Goal: Transaction & Acquisition: Purchase product/service

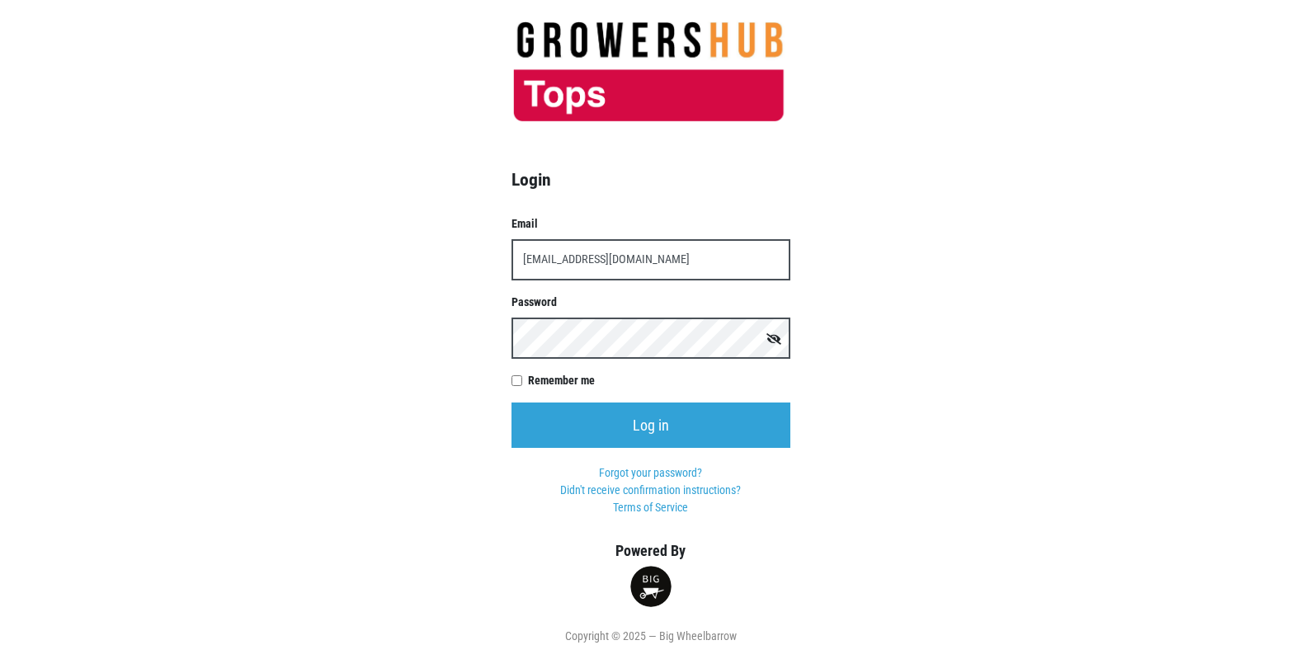
type input "[EMAIL_ADDRESS][DOMAIN_NAME]"
click at [512, 403] on input "Log in" at bounding box center [651, 425] width 279 height 45
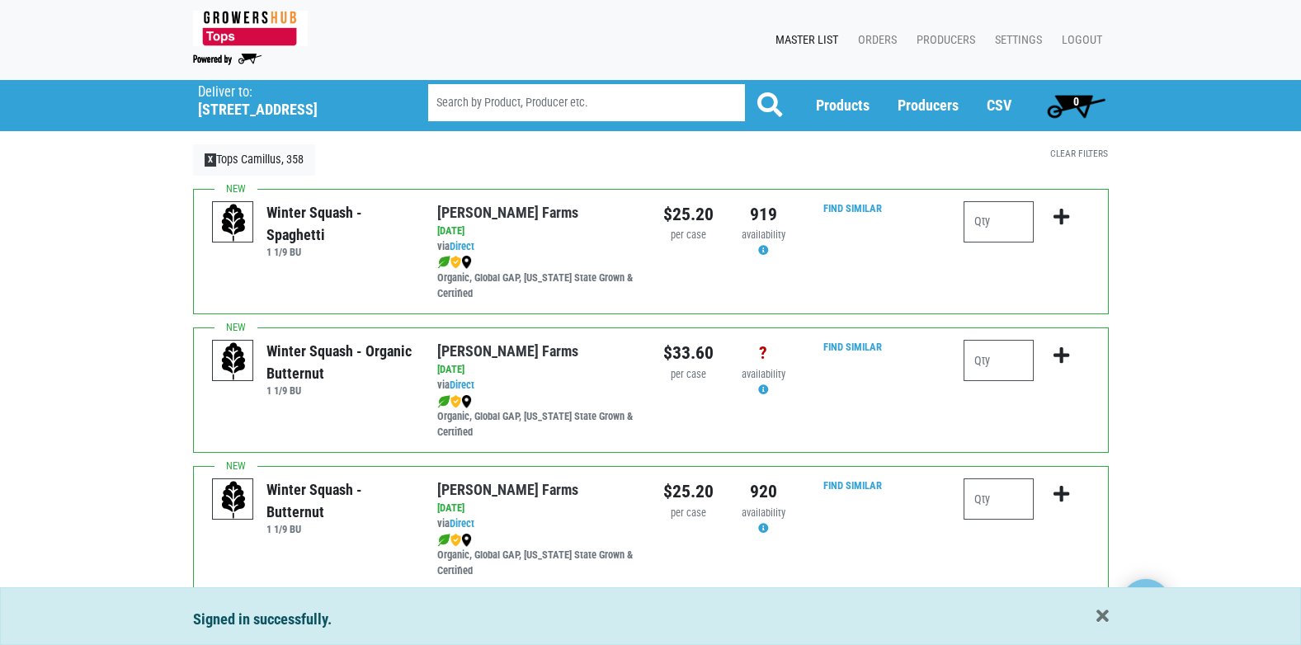
scroll to position [83, 0]
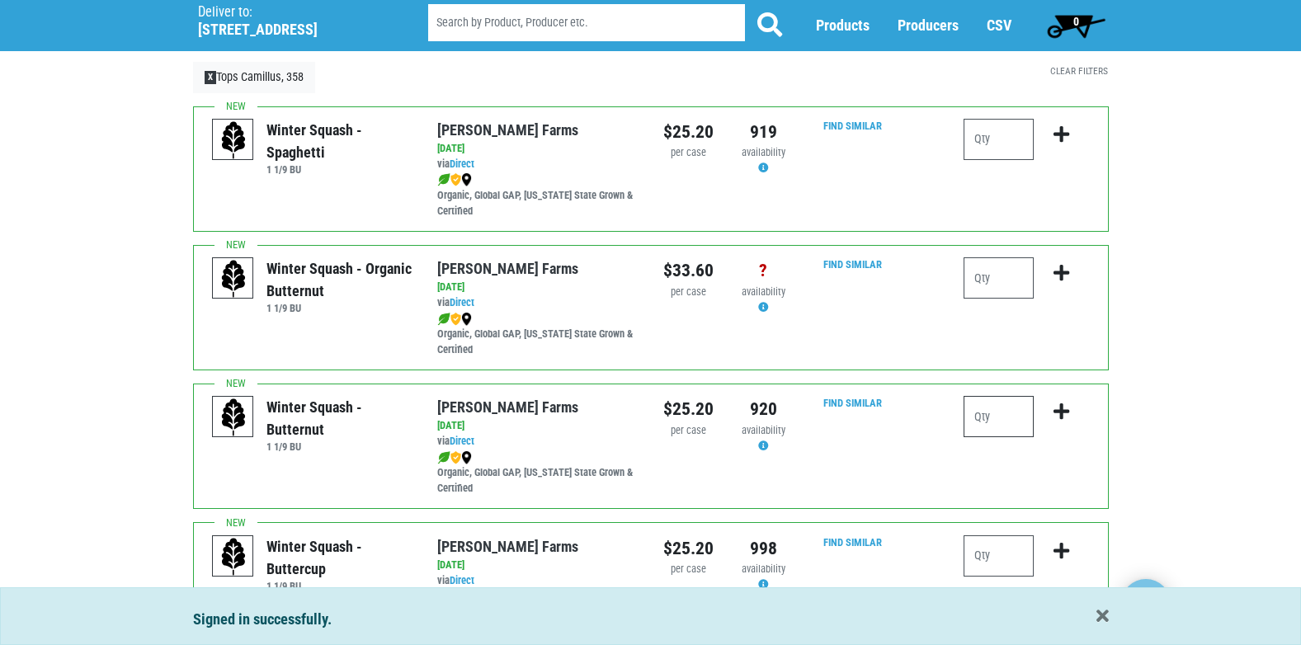
click at [993, 424] on input "number" at bounding box center [999, 416] width 70 height 41
type input "1"
click at [1061, 413] on icon "submit" at bounding box center [1062, 412] width 16 height 18
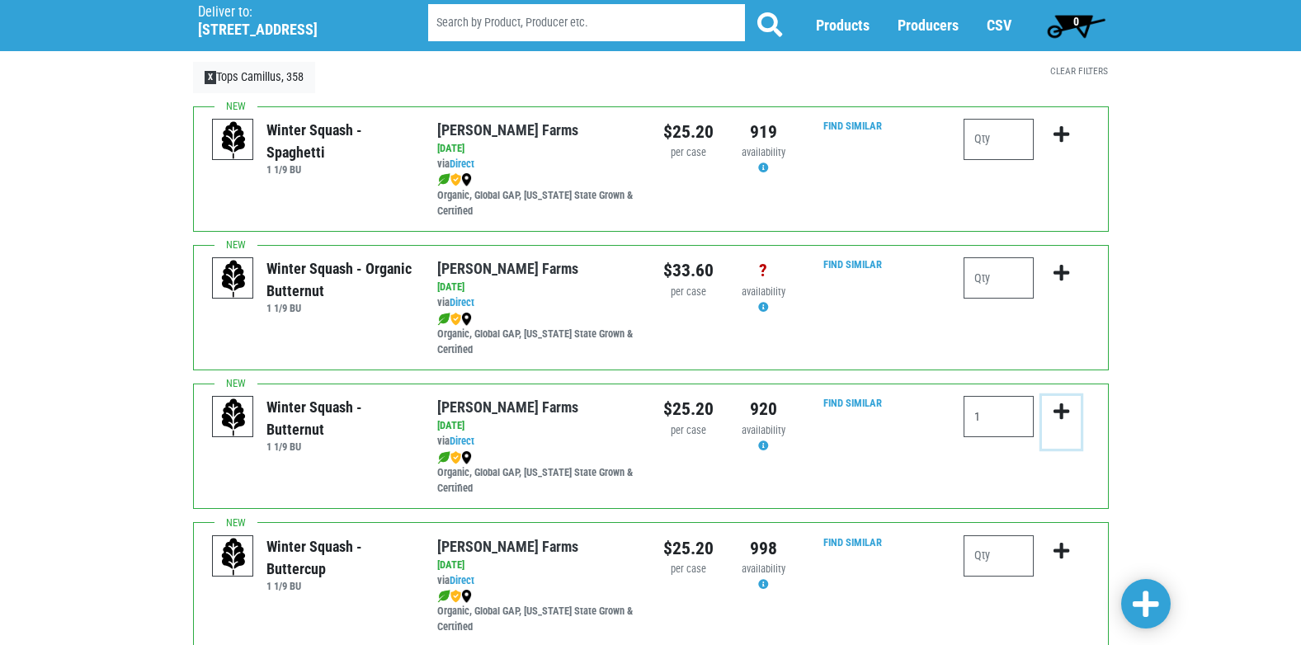
click at [1063, 413] on icon "submit" at bounding box center [1062, 412] width 16 height 18
click at [1059, 408] on icon "submit" at bounding box center [1062, 412] width 16 height 18
click at [1064, 68] on link "Clear Filters" at bounding box center [1079, 71] width 58 height 12
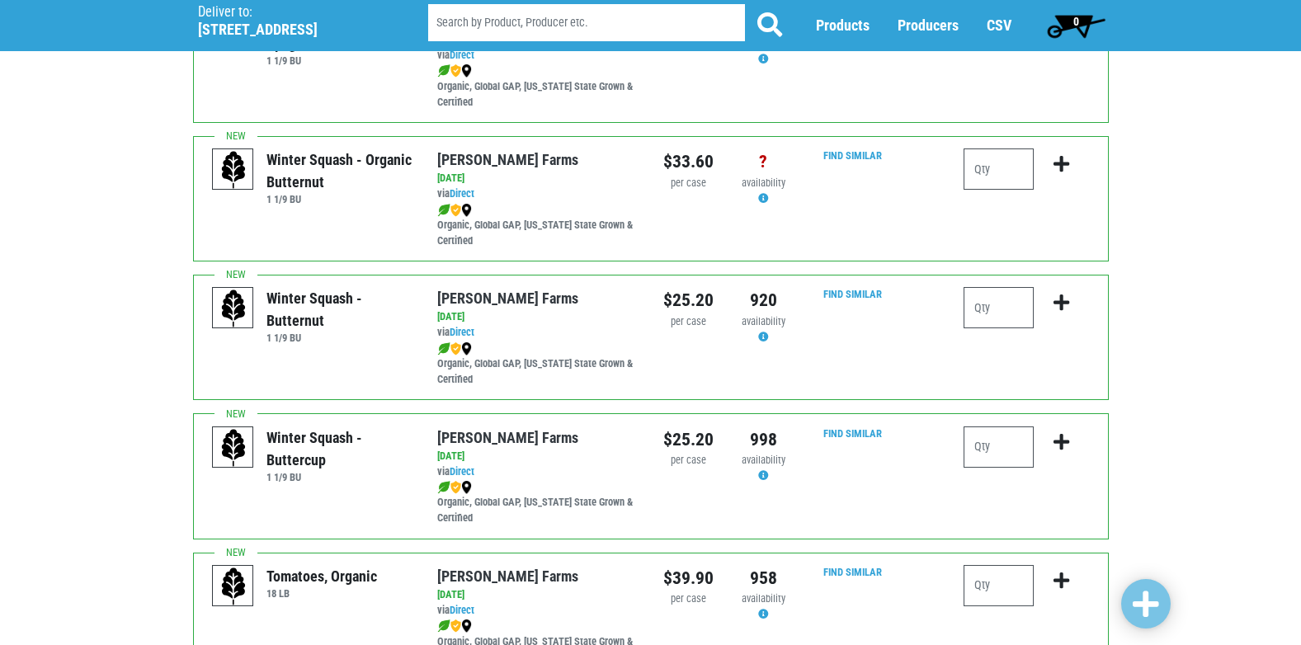
scroll to position [248, 0]
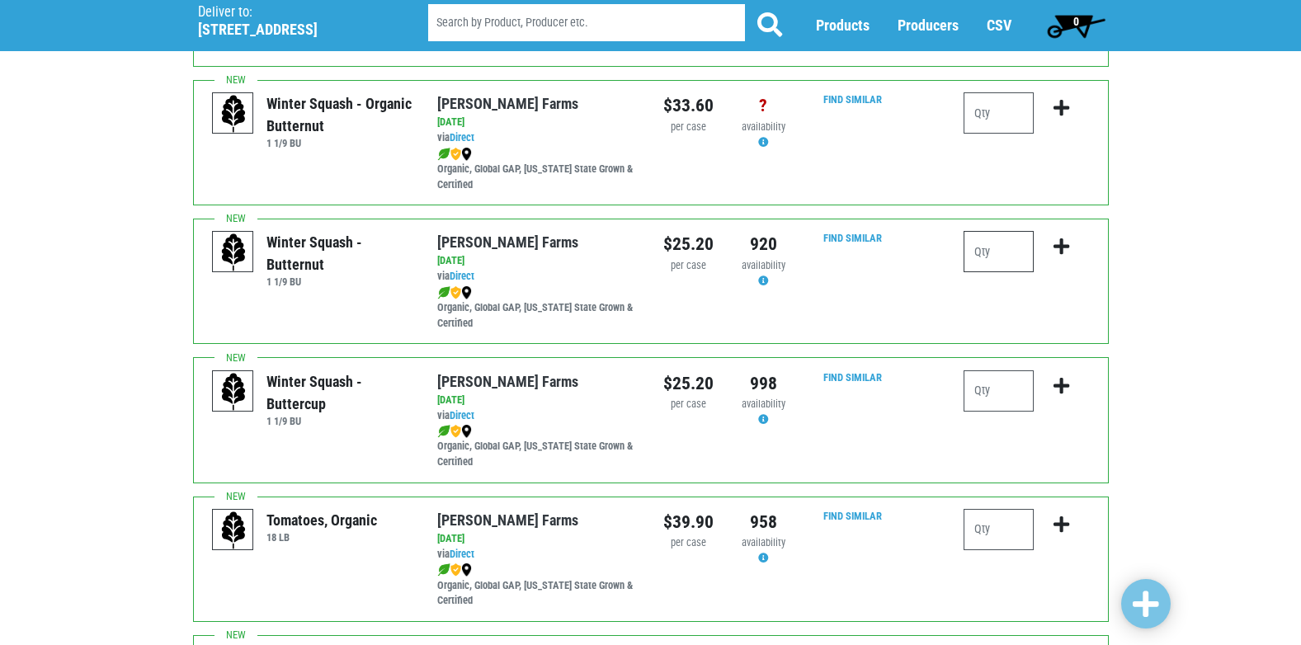
click at [998, 248] on input "number" at bounding box center [999, 251] width 70 height 41
type input "1"
click at [1063, 243] on icon "submit" at bounding box center [1062, 247] width 16 height 18
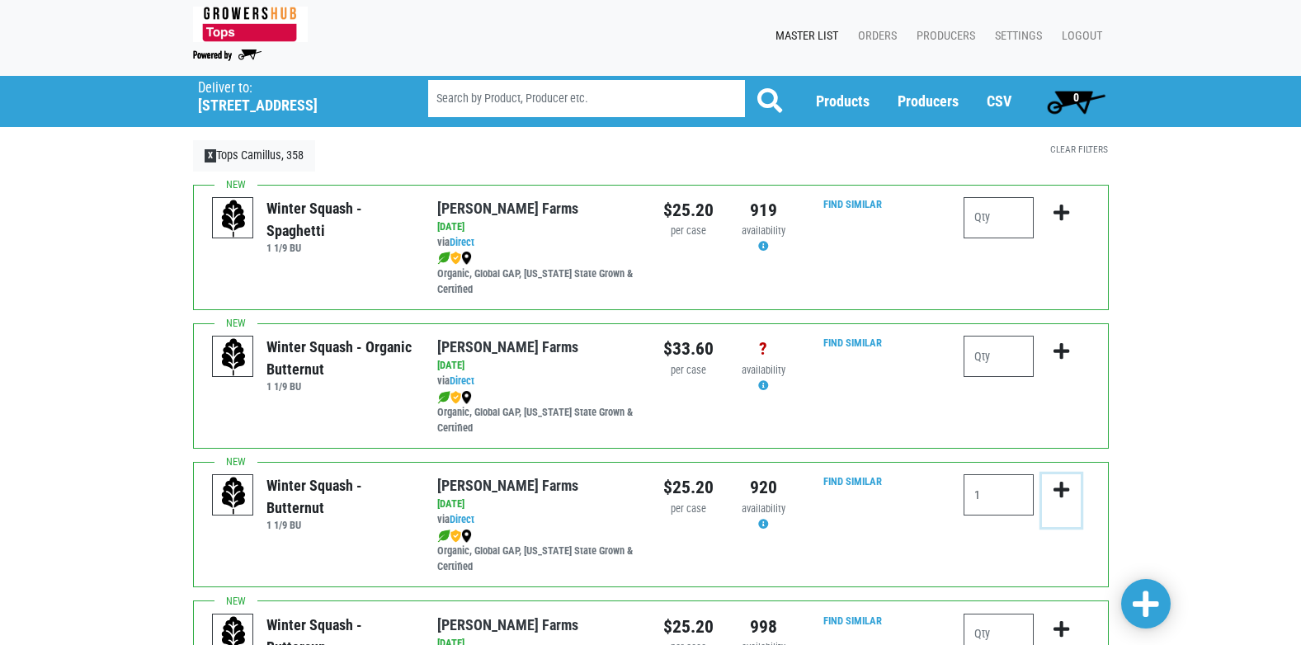
scroll to position [0, 0]
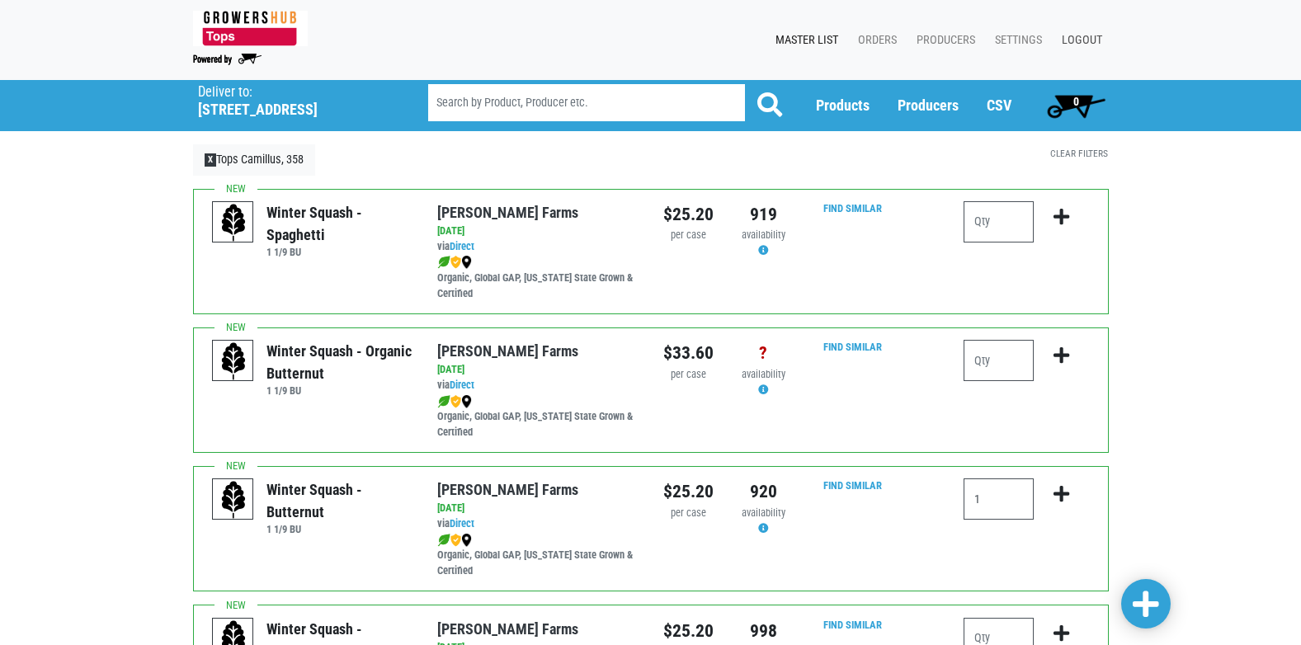
click at [1073, 39] on link "Logout" at bounding box center [1079, 40] width 60 height 31
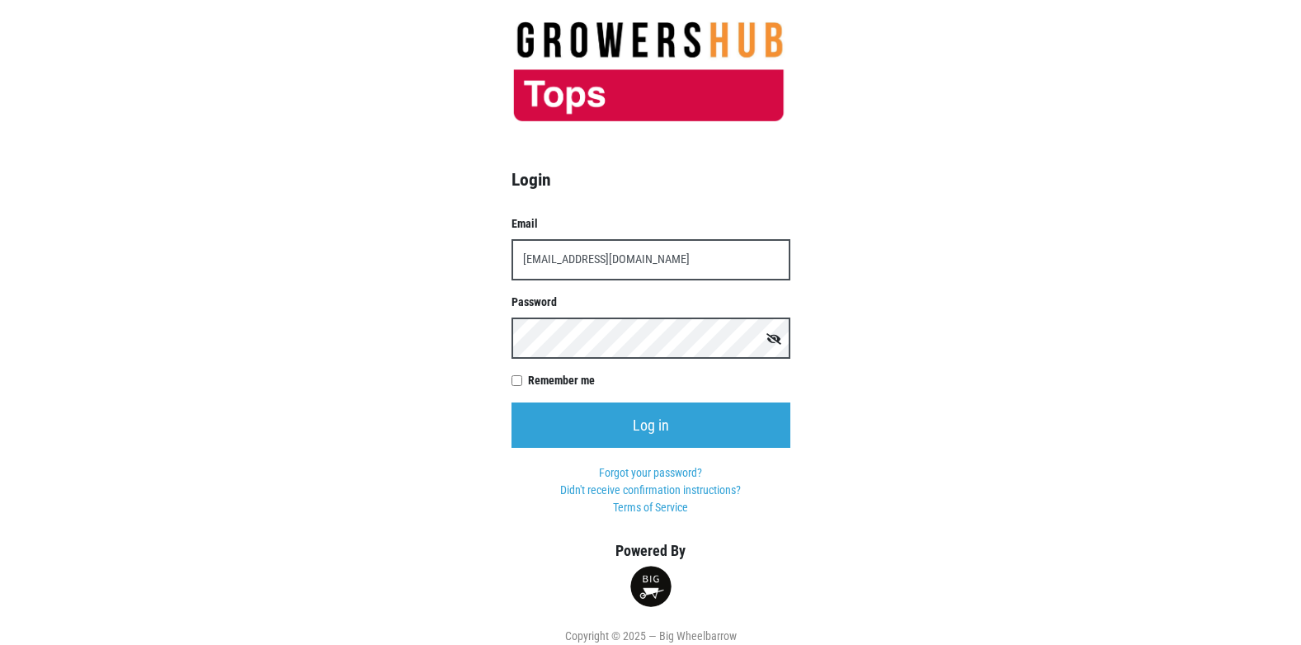
type input "[EMAIL_ADDRESS][DOMAIN_NAME]"
click at [512, 403] on input "Log in" at bounding box center [651, 425] width 279 height 45
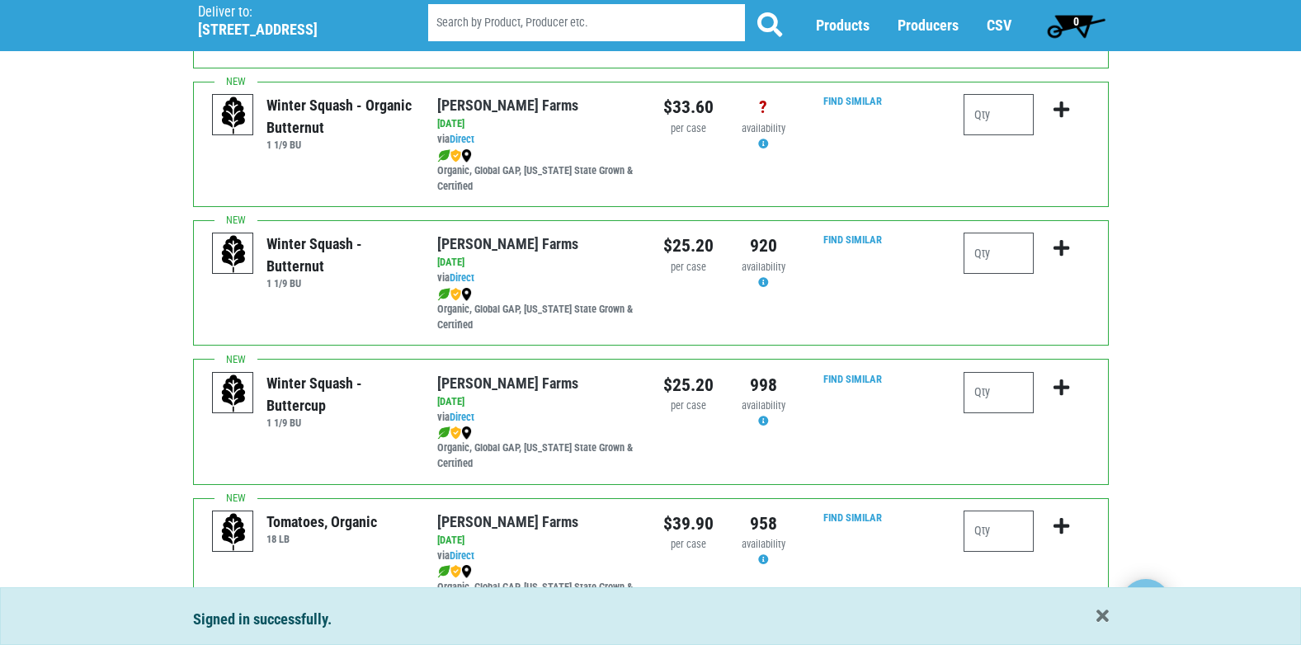
scroll to position [248, 0]
click at [1008, 258] on input "number" at bounding box center [999, 251] width 70 height 41
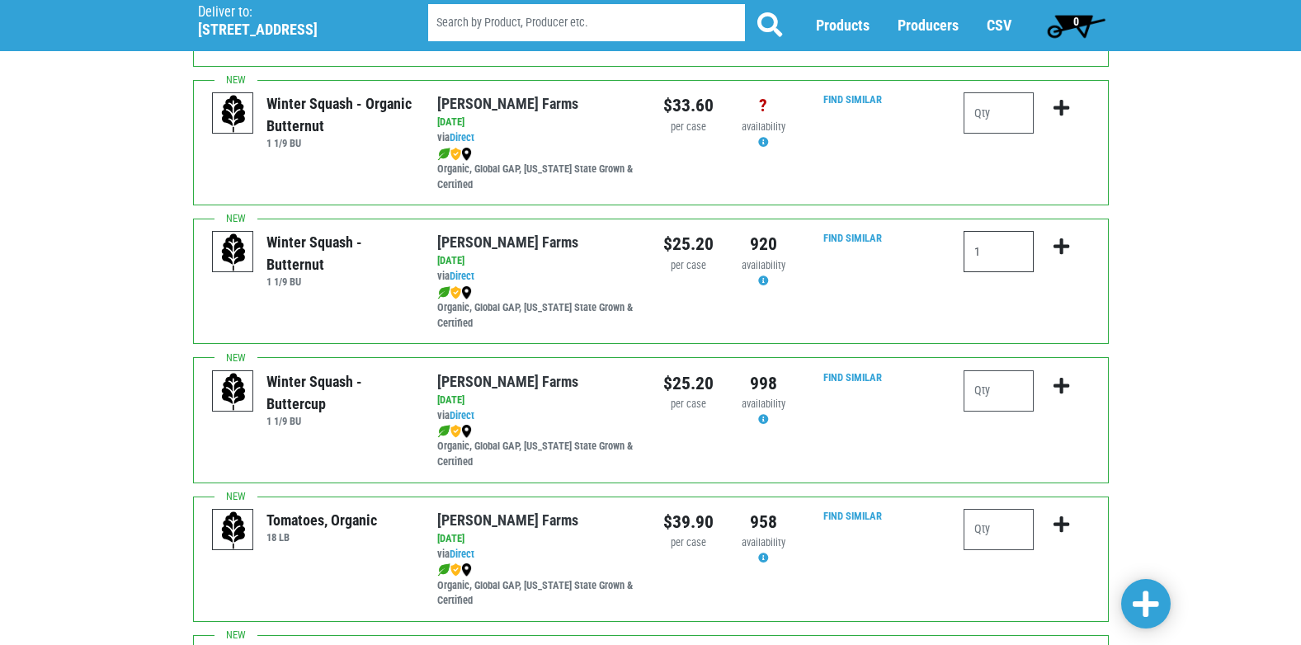
type input "1"
click at [1063, 248] on icon "submit" at bounding box center [1062, 247] width 16 height 18
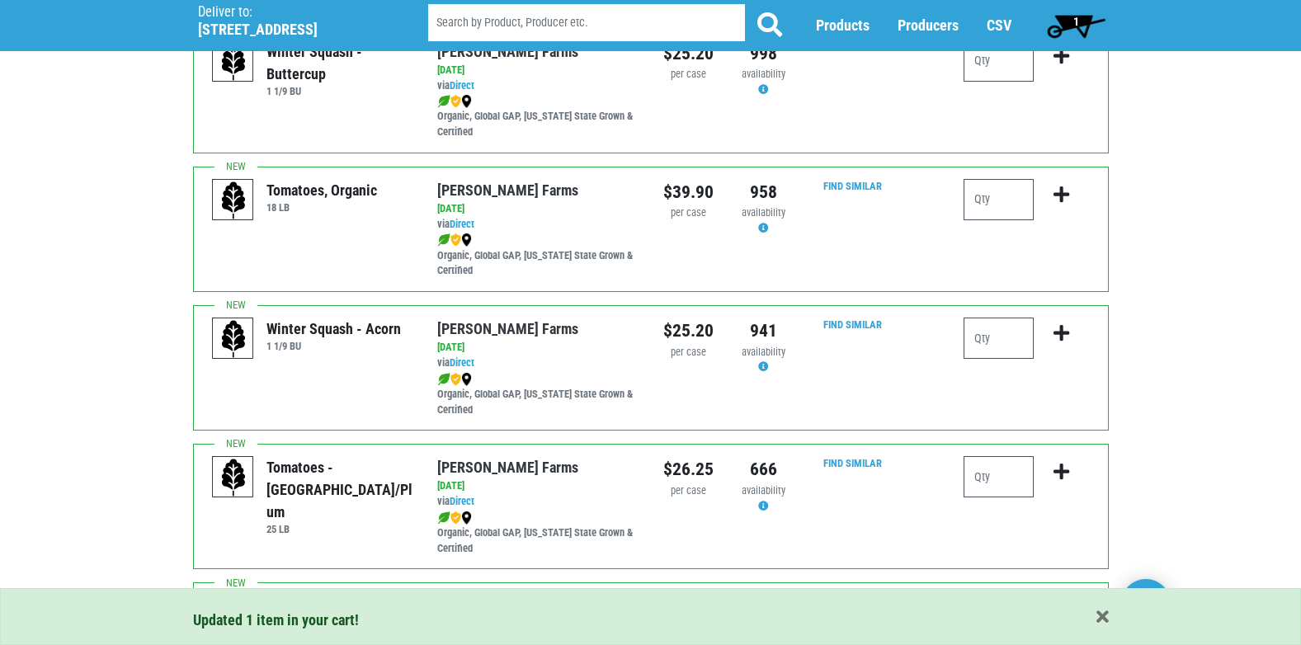
scroll to position [660, 0]
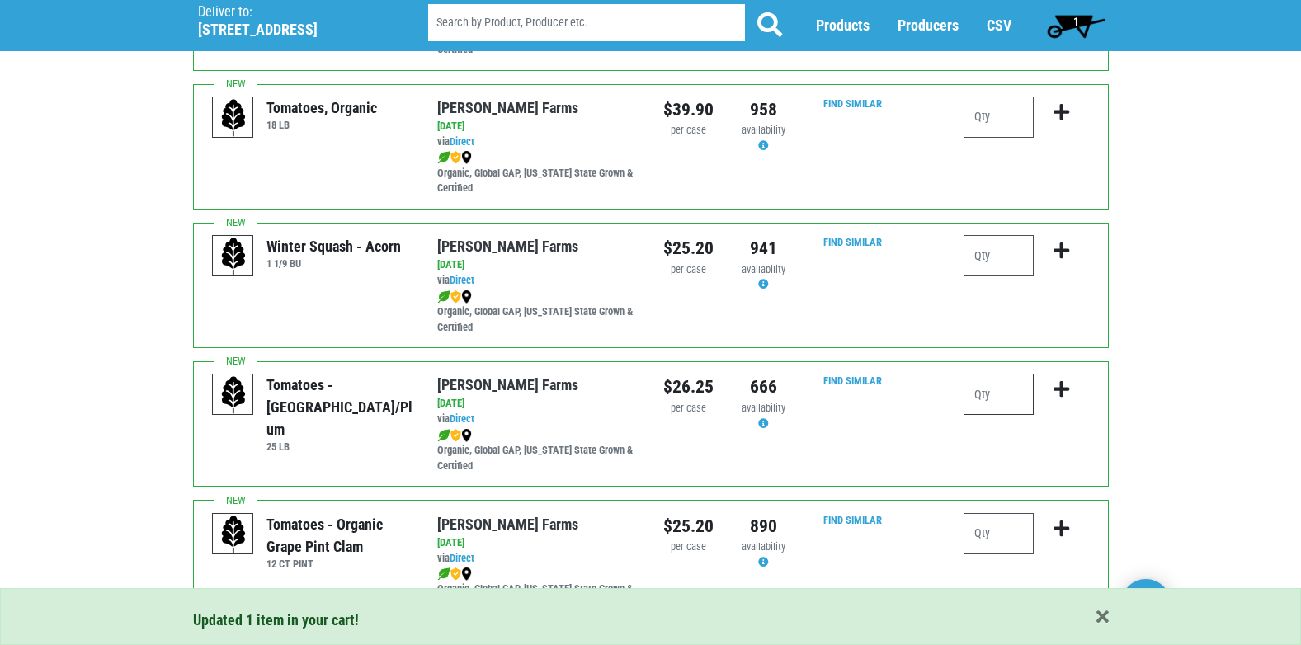
click at [994, 395] on input "number" at bounding box center [999, 394] width 70 height 41
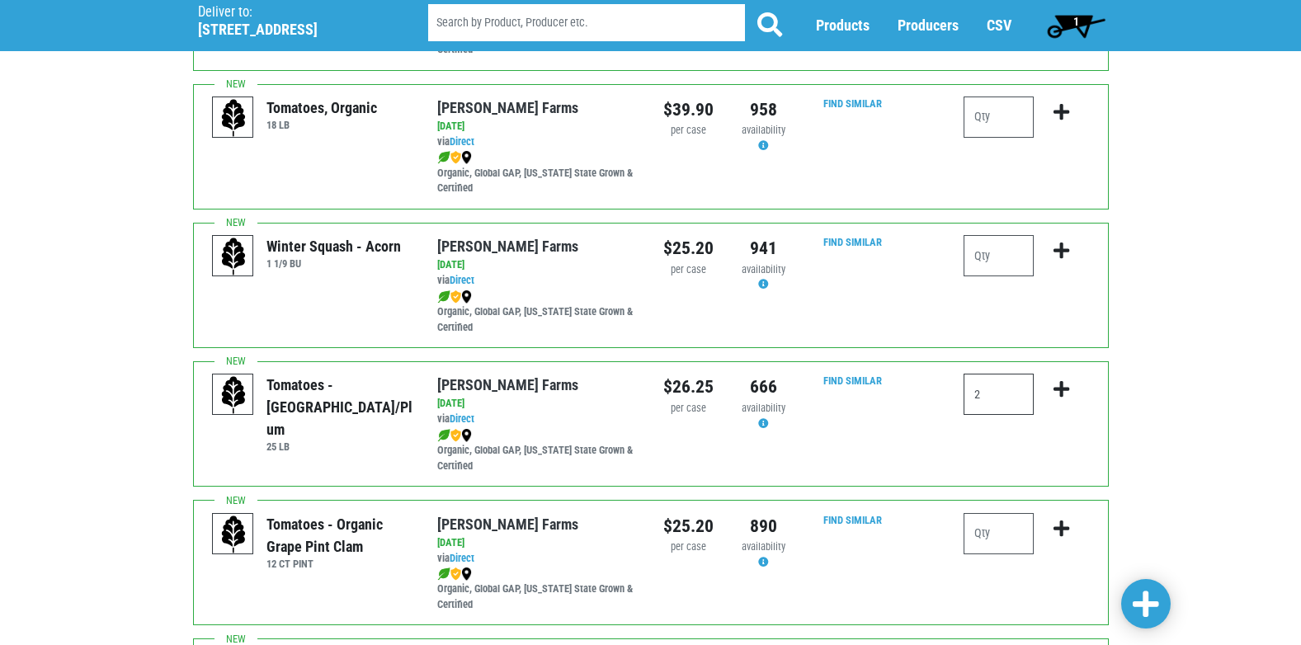
type input "2"
click at [1062, 392] on icon "submit" at bounding box center [1062, 389] width 16 height 18
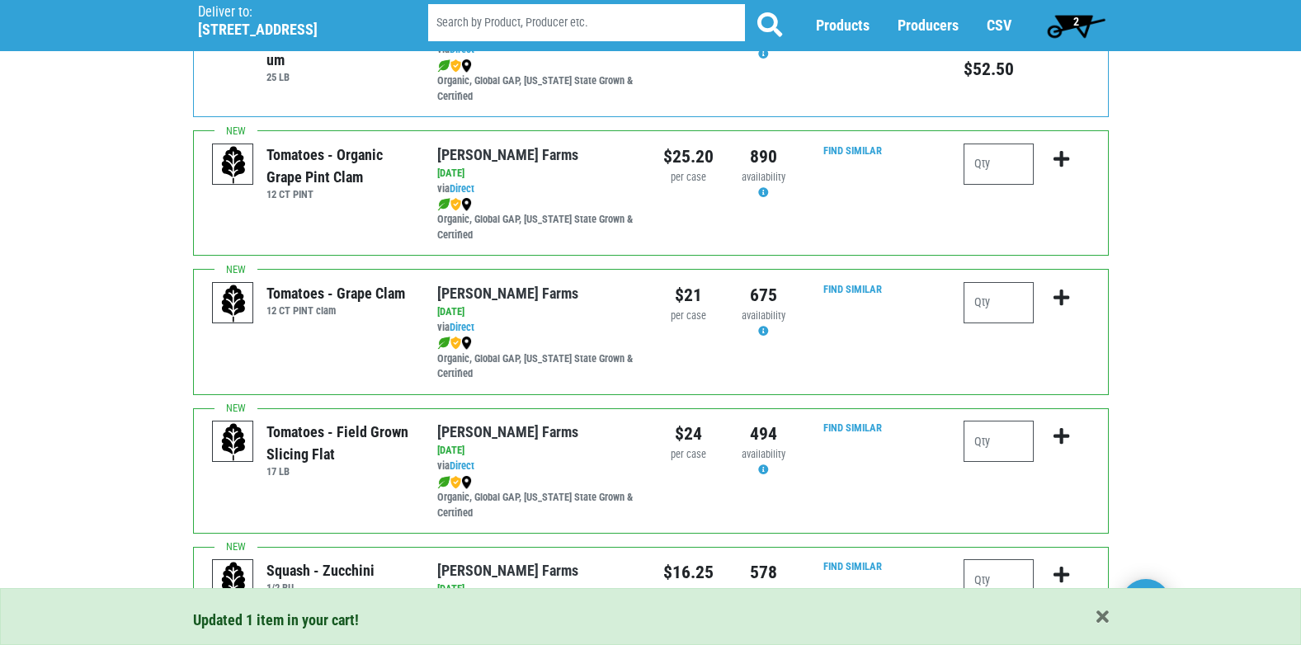
scroll to position [1073, 0]
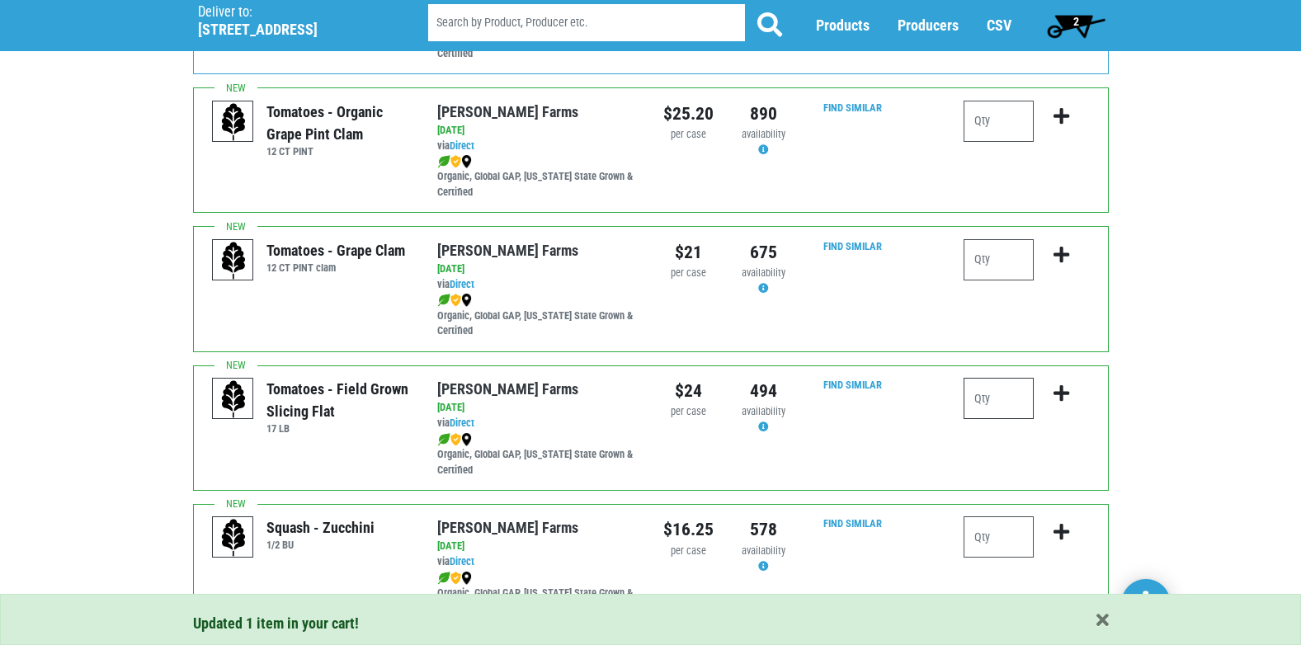
click at [1003, 403] on input "number" at bounding box center [999, 398] width 70 height 41
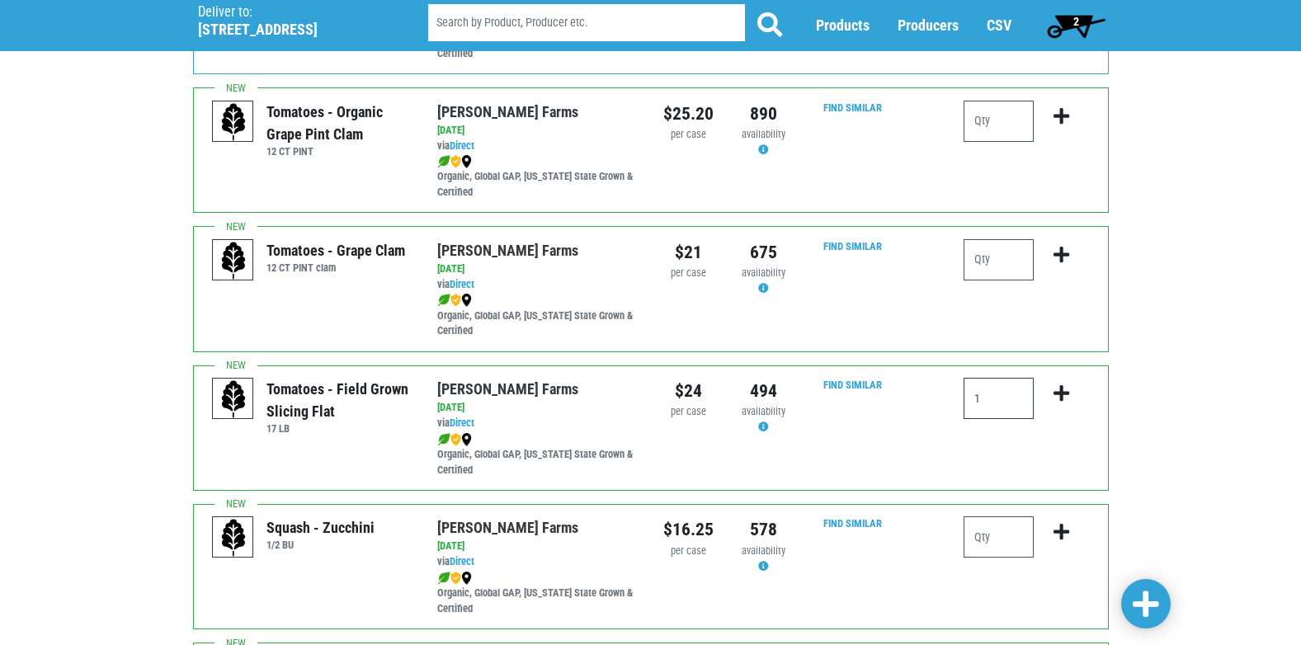
type input "1"
click at [1063, 393] on icon "submit" at bounding box center [1062, 393] width 16 height 18
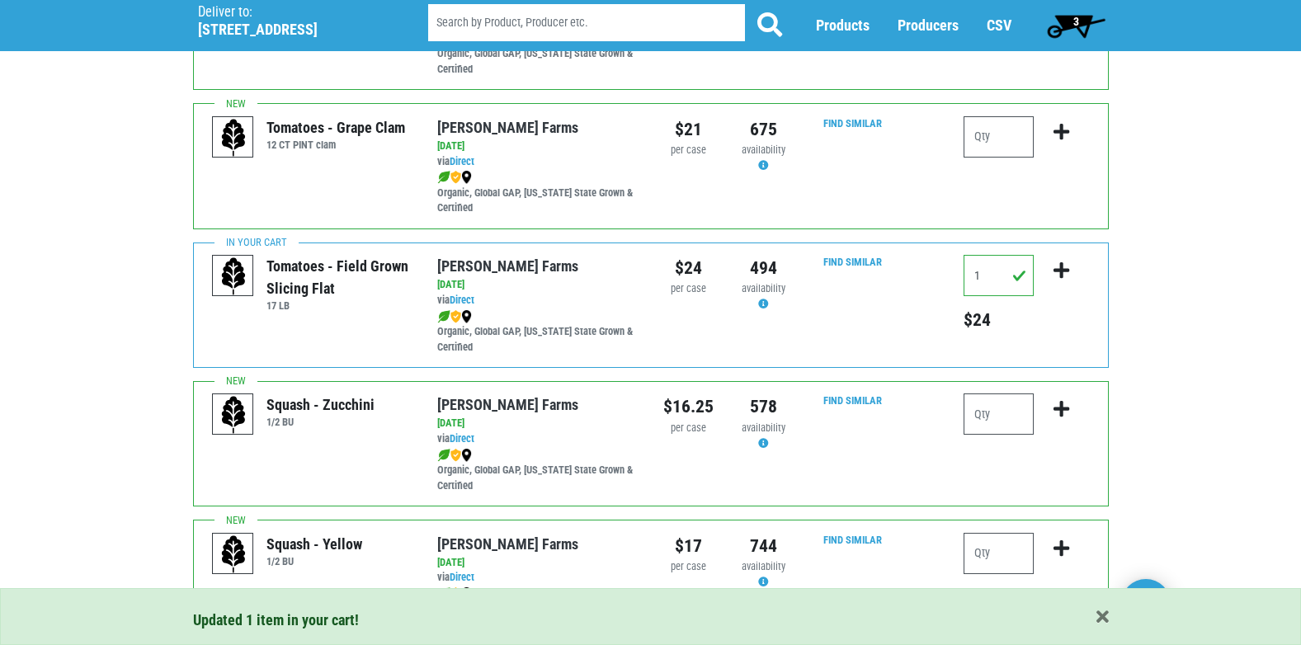
scroll to position [1238, 0]
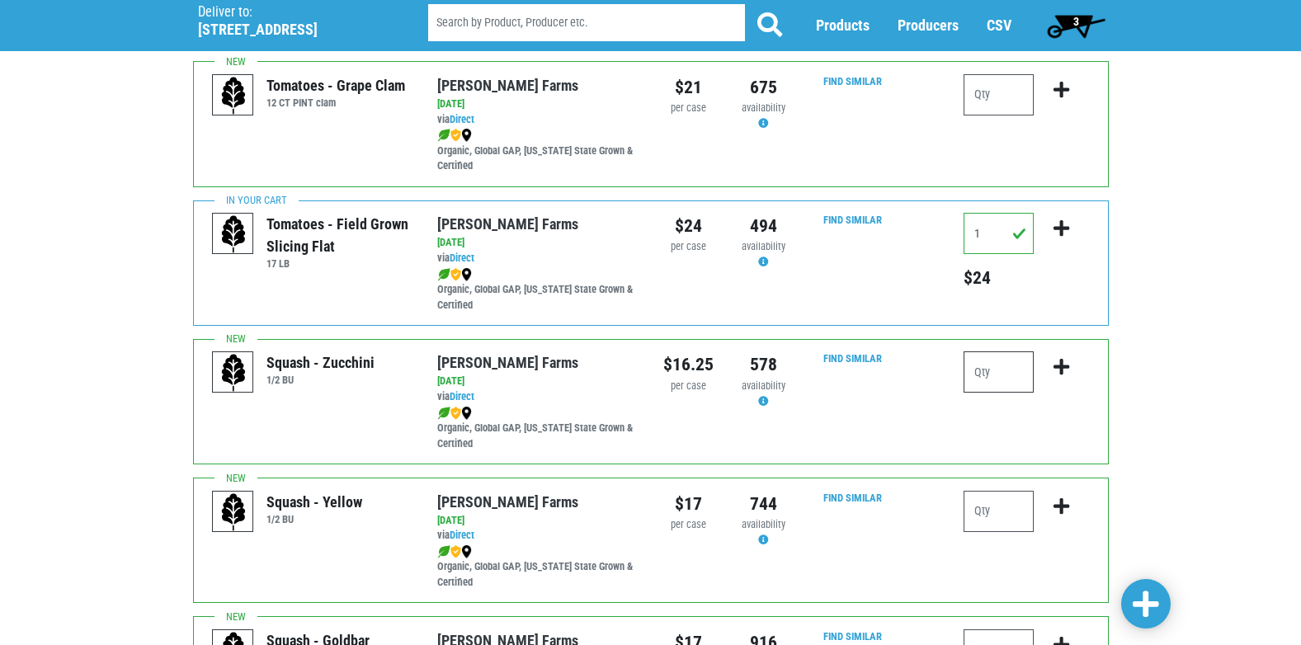
click at [1027, 376] on input "number" at bounding box center [999, 371] width 70 height 41
type input "1"
click at [1062, 364] on icon "submit" at bounding box center [1062, 367] width 16 height 18
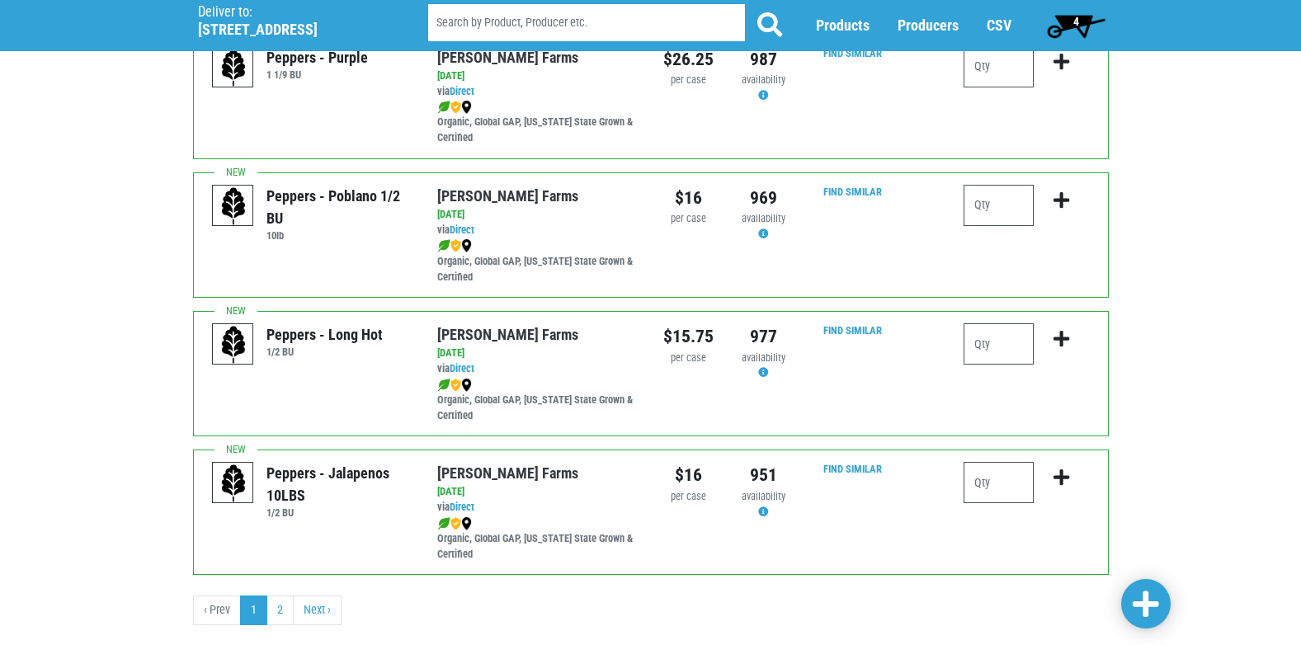
scroll to position [2411, 0]
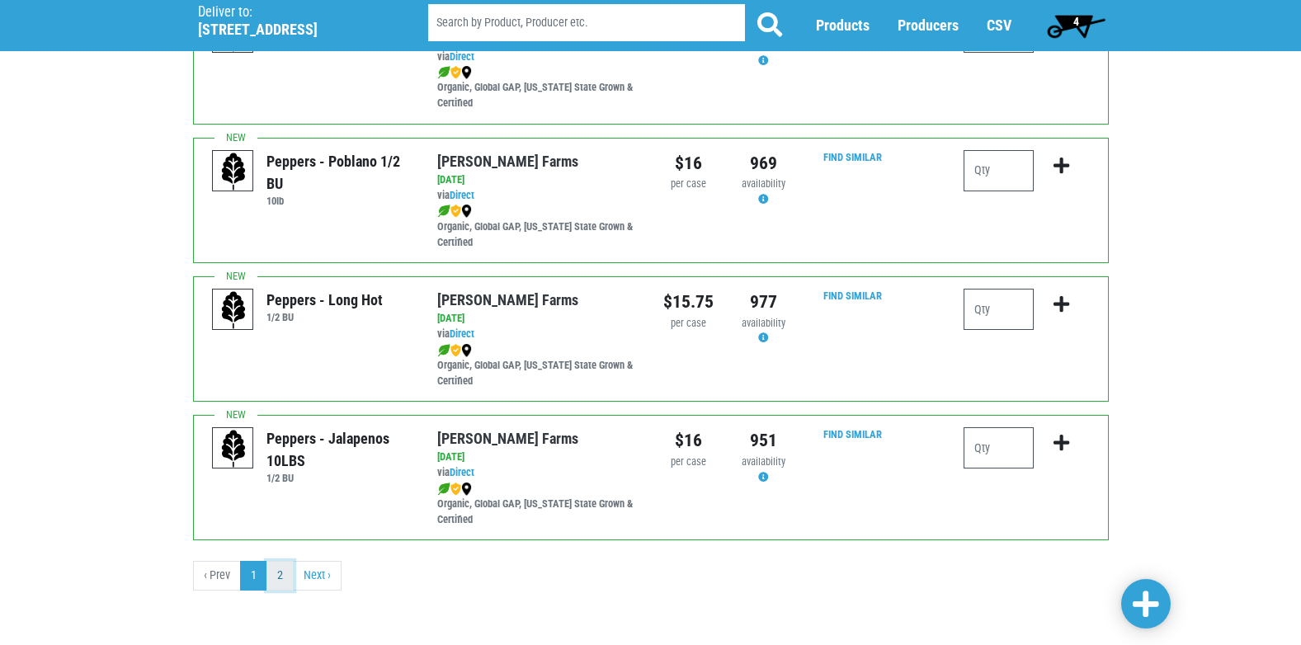
click at [284, 583] on link "2" at bounding box center [279, 576] width 27 height 30
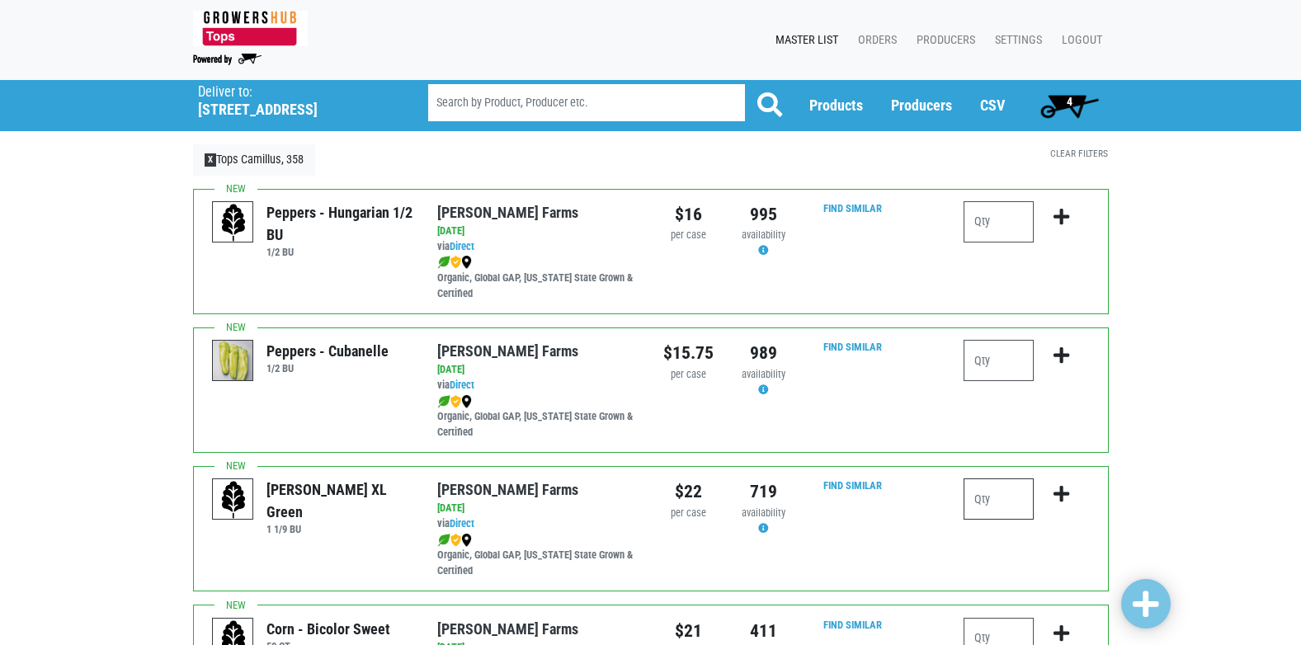
click at [1012, 494] on input "number" at bounding box center [999, 499] width 70 height 41
type input "2"
click at [1061, 493] on icon "submit" at bounding box center [1062, 494] width 16 height 18
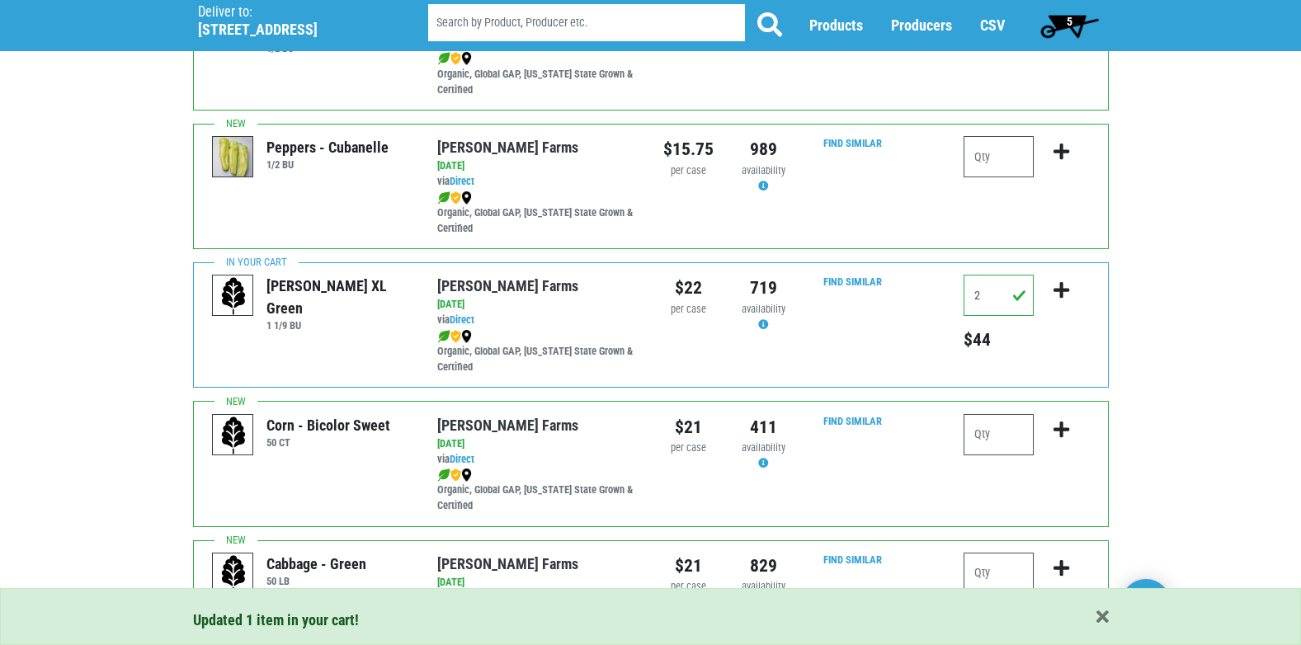
scroll to position [248, 0]
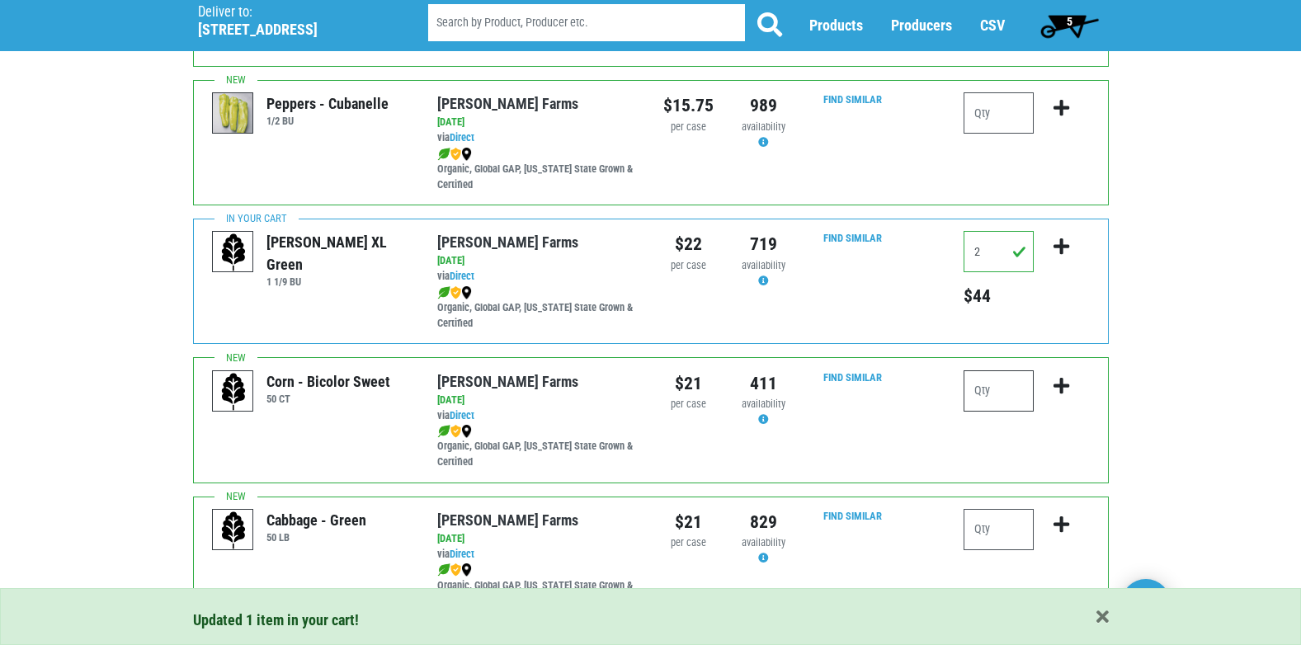
click at [1012, 396] on input "number" at bounding box center [999, 390] width 70 height 41
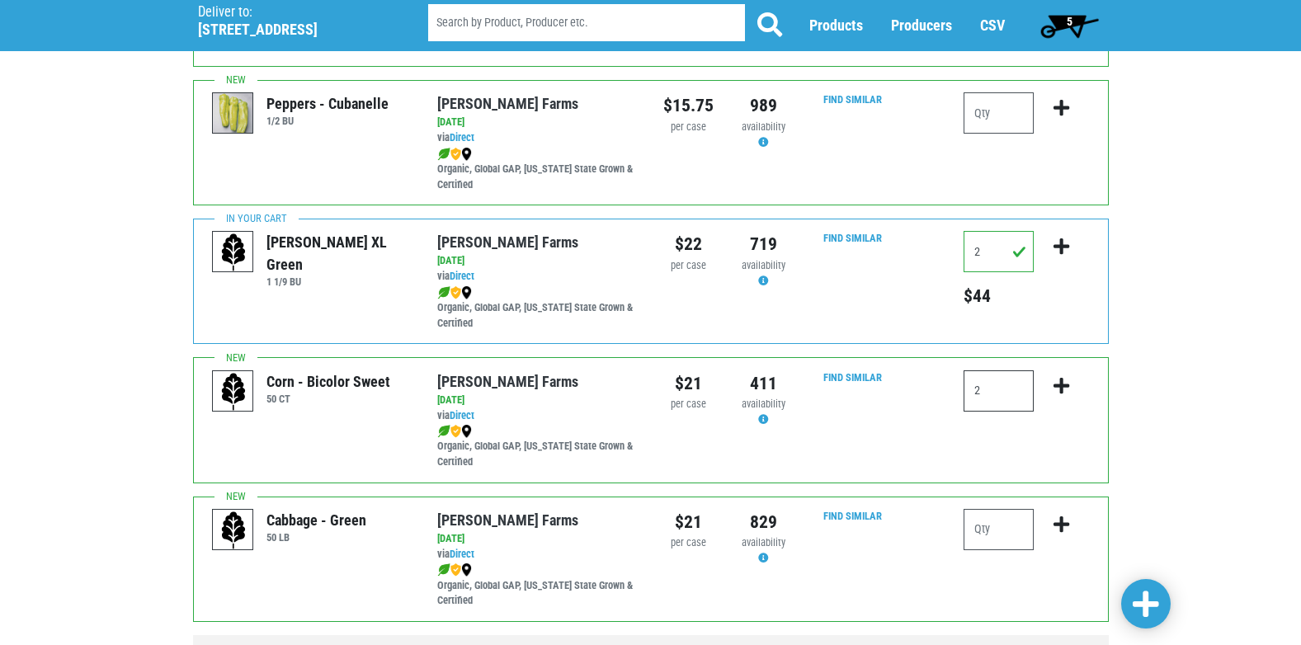
type input "2"
click at [1059, 381] on icon "submit" at bounding box center [1062, 386] width 16 height 18
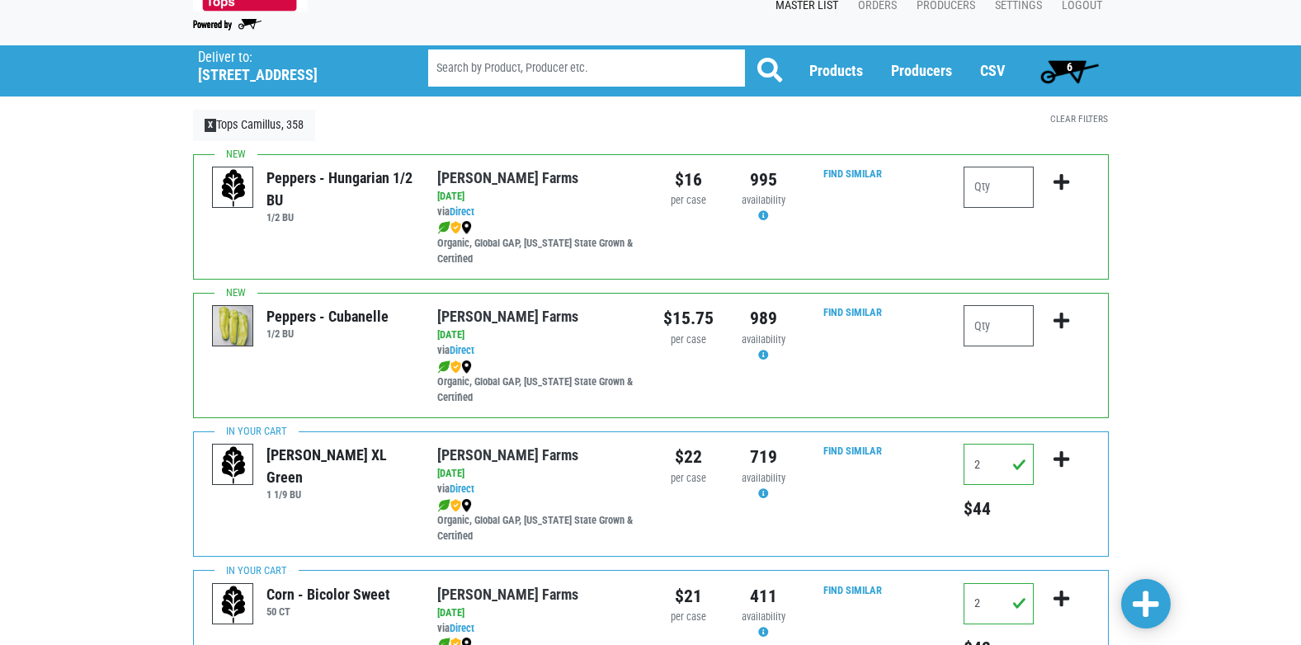
scroll to position [0, 0]
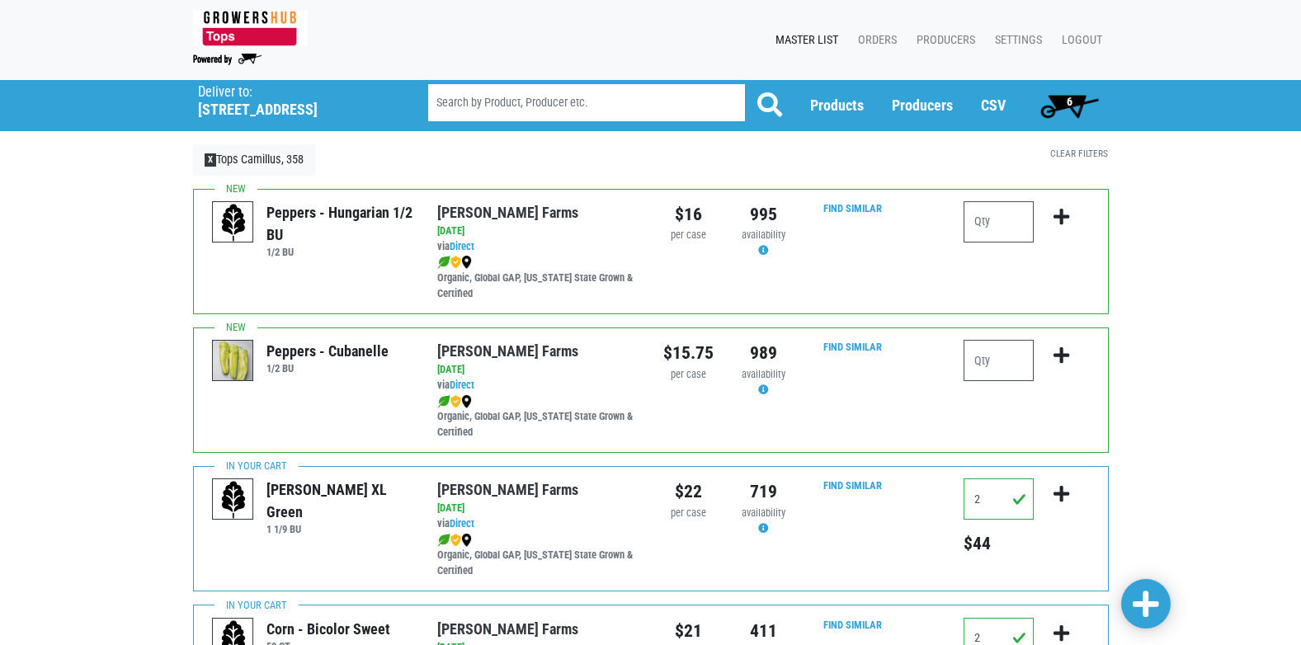
click at [1063, 102] on span "6" at bounding box center [1069, 105] width 73 height 33
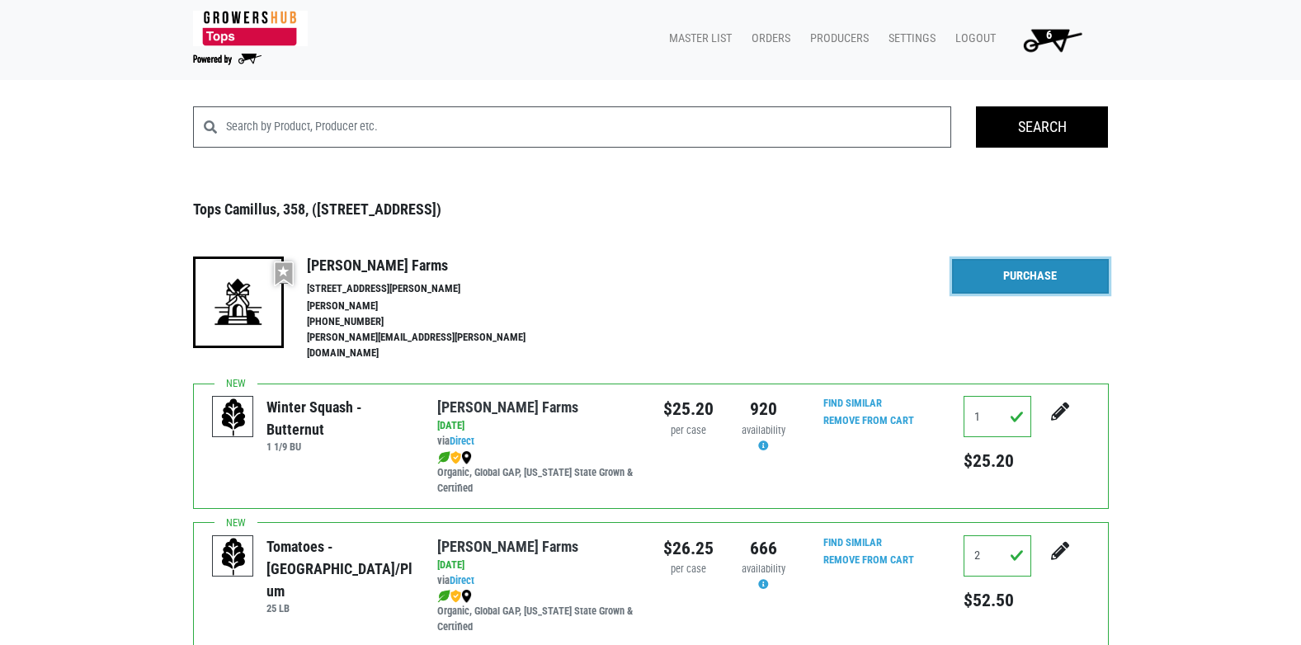
click at [1020, 281] on link "Purchase" at bounding box center [1030, 276] width 157 height 35
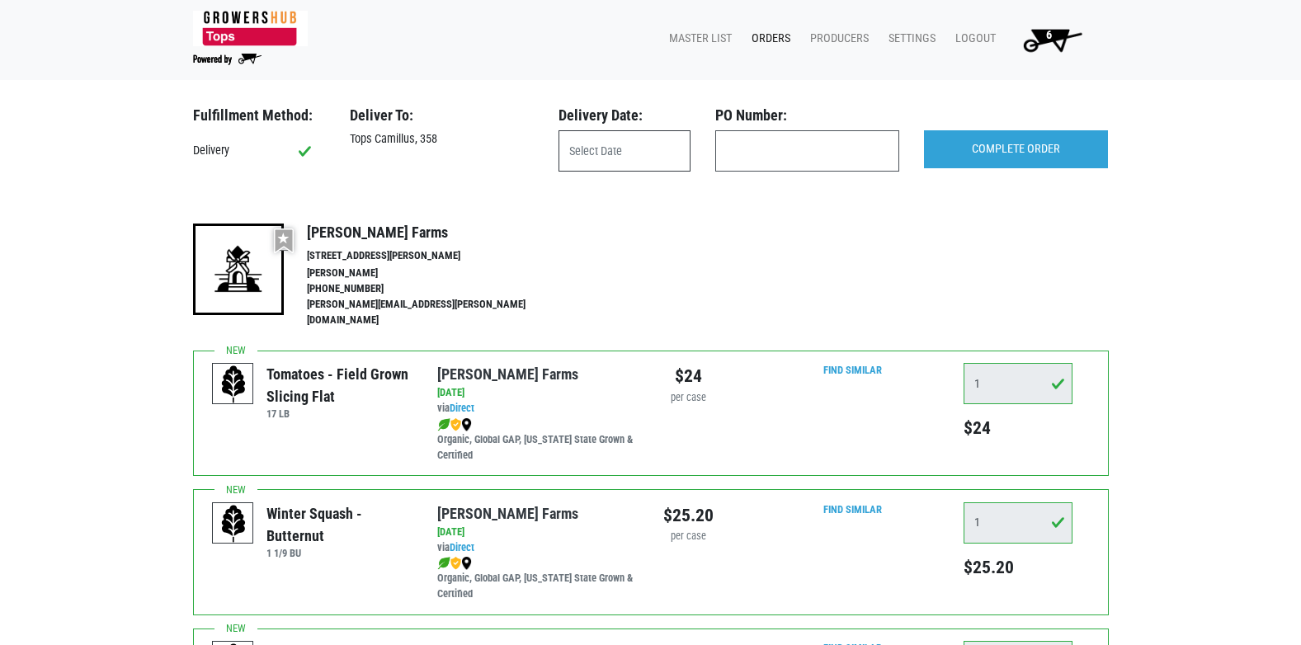
click at [598, 144] on input "text" at bounding box center [625, 150] width 132 height 41
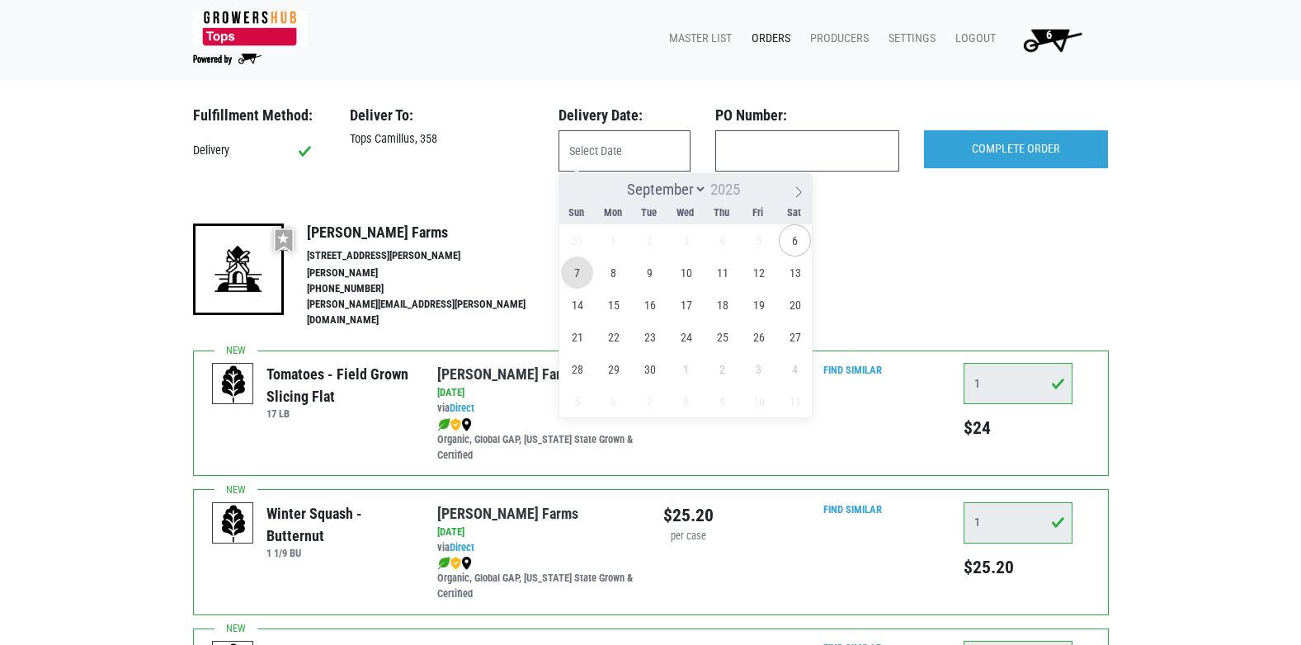
click at [574, 272] on span "7" at bounding box center [577, 273] width 32 height 32
type input "2025-09-07"
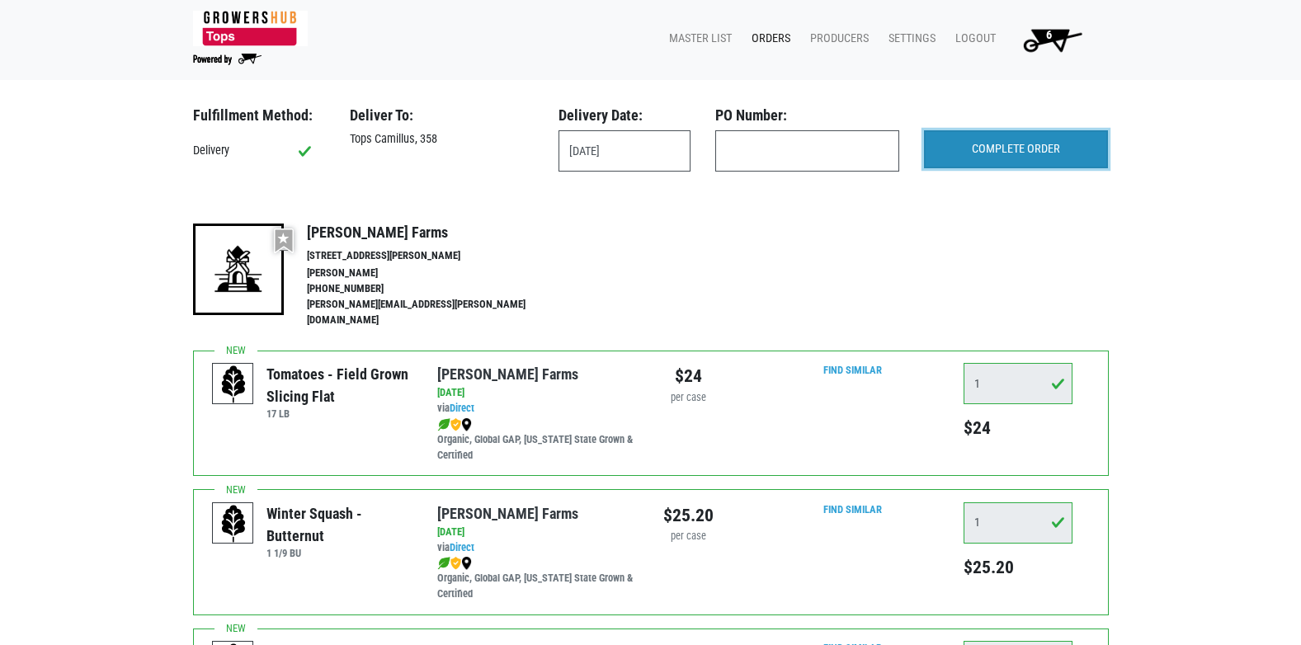
click at [1046, 159] on input "COMPLETE ORDER" at bounding box center [1016, 149] width 184 height 38
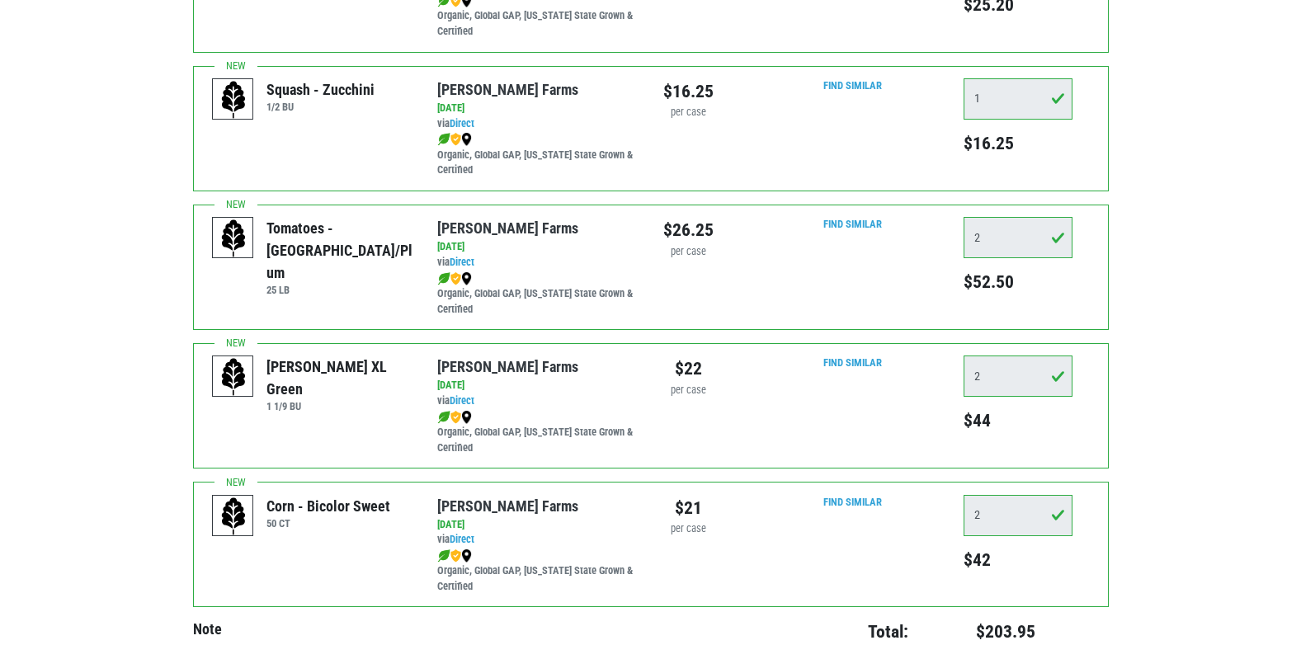
scroll to position [578, 0]
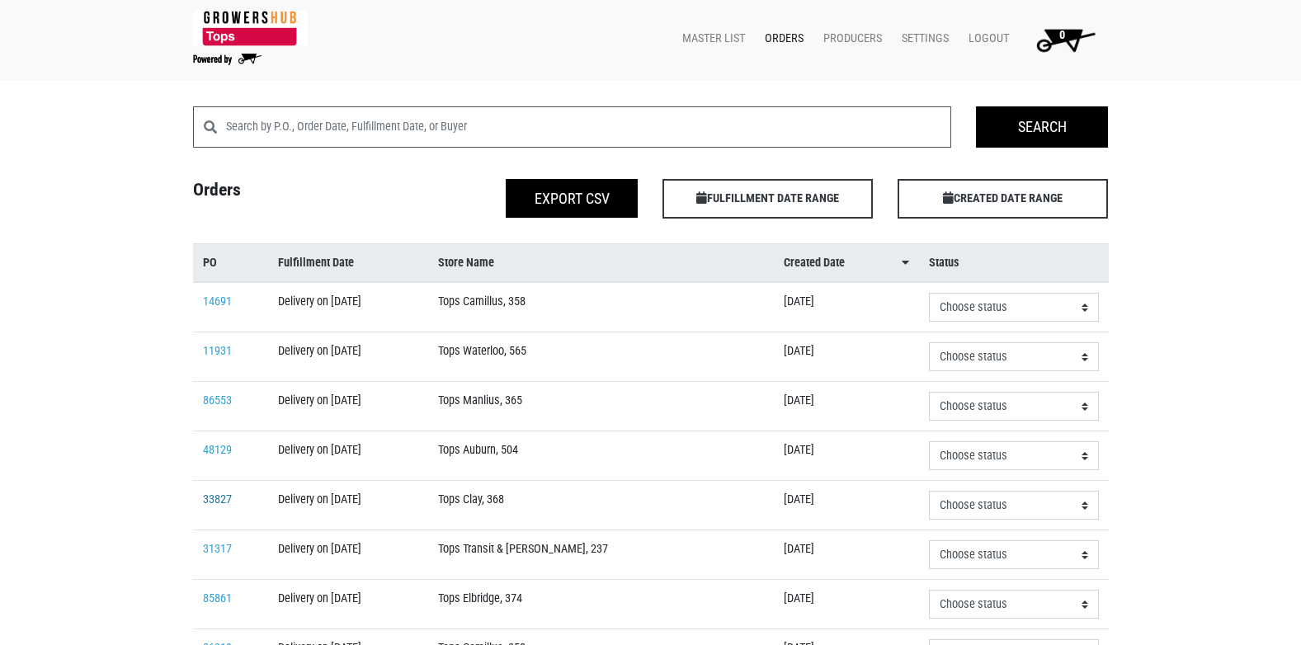
click at [218, 502] on link "33827" at bounding box center [217, 500] width 29 height 14
click at [993, 40] on link "Logout" at bounding box center [985, 38] width 60 height 31
click at [982, 36] on link "Logout" at bounding box center [985, 38] width 60 height 31
click at [983, 35] on link "Logout" at bounding box center [985, 38] width 60 height 31
